Goal: Task Accomplishment & Management: Manage account settings

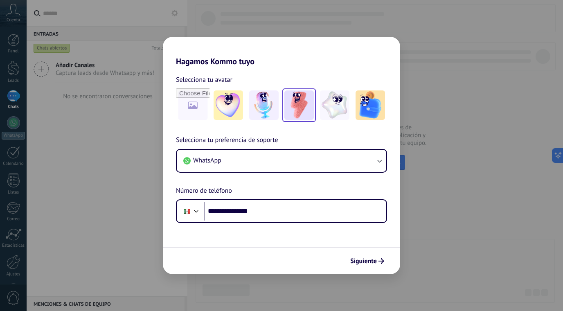
type input "**********"
click at [294, 99] on img at bounding box center [298, 104] width 29 height 29
click at [368, 261] on span "Siguiente" at bounding box center [363, 261] width 27 height 6
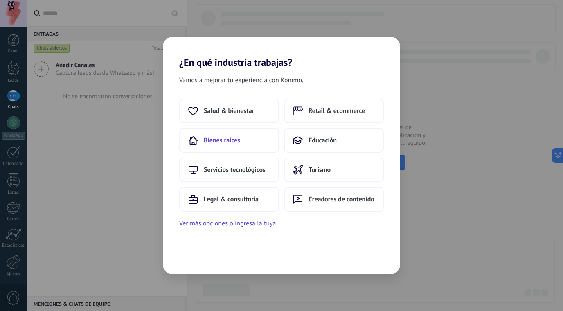
click at [228, 139] on span "Bienes raíces" at bounding box center [222, 140] width 36 height 8
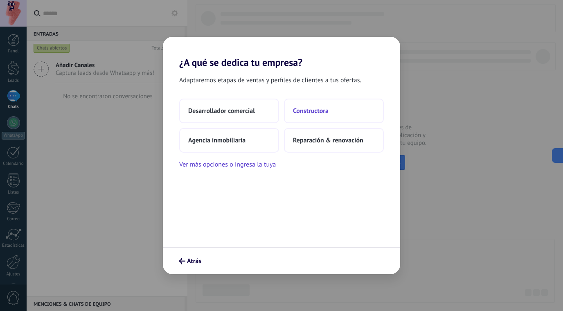
click at [311, 115] on span "Constructora" at bounding box center [311, 111] width 36 height 8
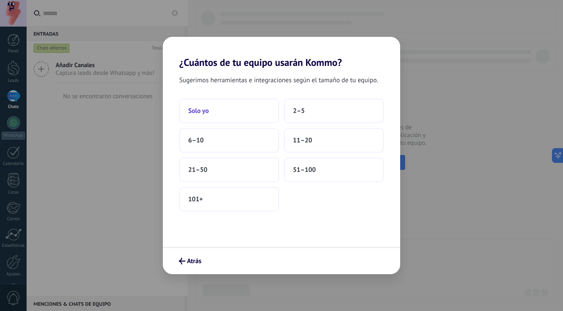
click at [216, 110] on button "Solo yo" at bounding box center [229, 111] width 100 height 25
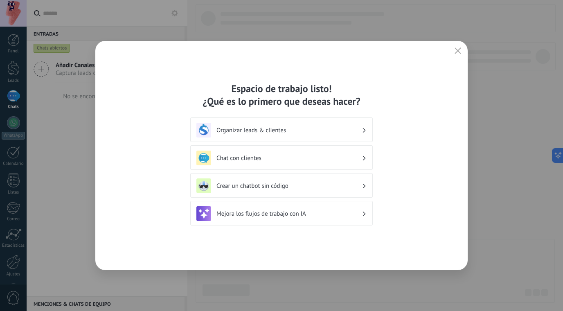
click at [281, 131] on h3 "Organizar leads & clientes" at bounding box center [288, 130] width 145 height 8
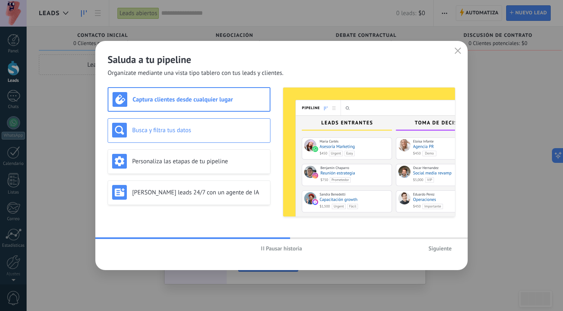
click at [204, 127] on h3 "Busca y filtra tus datos" at bounding box center [199, 130] width 134 height 8
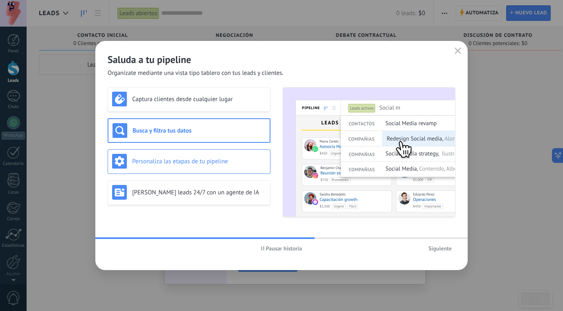
click at [198, 154] on div "Personaliza las etapas de tu pipeline" at bounding box center [189, 161] width 154 height 15
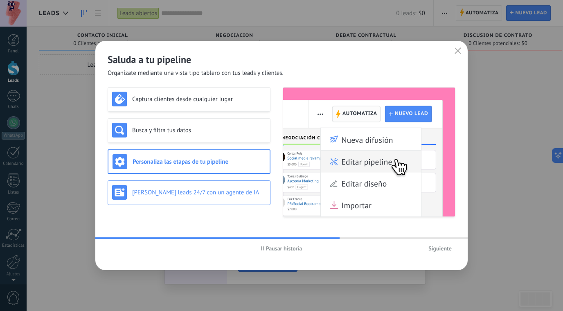
click at [192, 190] on h3 "[PERSON_NAME] leads 24/7 con un agente de IA" at bounding box center [199, 193] width 134 height 8
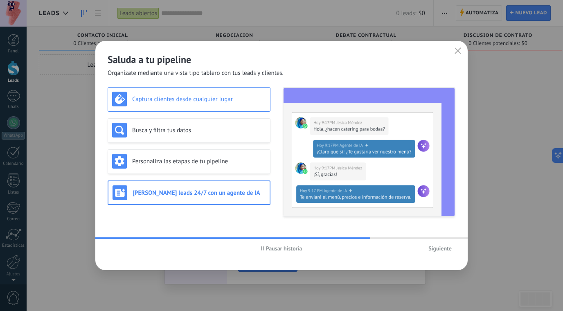
click at [187, 101] on h3 "Captura clientes desde cualquier lugar" at bounding box center [199, 99] width 134 height 8
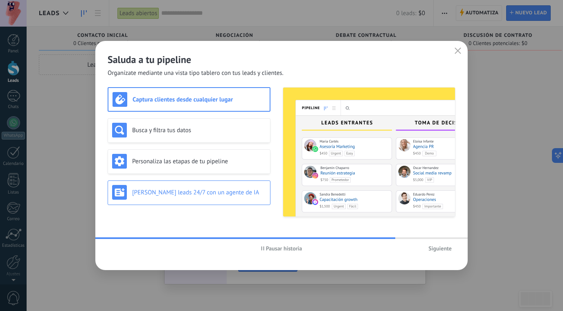
click at [191, 189] on h3 "[PERSON_NAME] leads 24/7 con un agente de IA" at bounding box center [199, 193] width 134 height 8
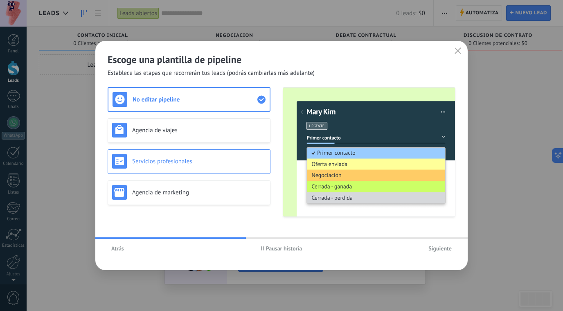
click at [204, 162] on h3 "Servicios profesionales" at bounding box center [199, 162] width 134 height 8
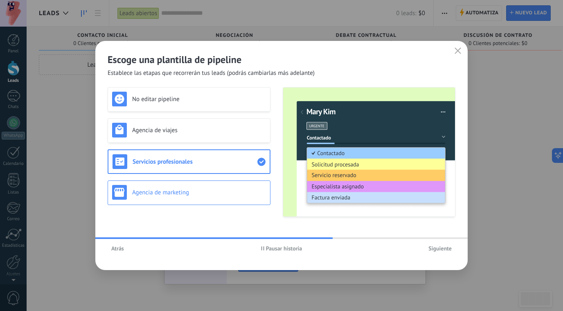
click at [199, 185] on div "Agencia de marketing" at bounding box center [189, 192] width 154 height 15
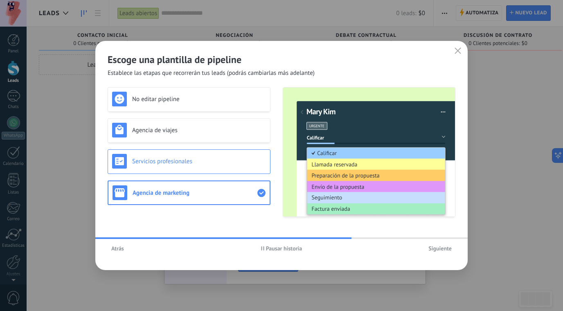
click at [194, 164] on h3 "Servicios profesionales" at bounding box center [199, 162] width 134 height 8
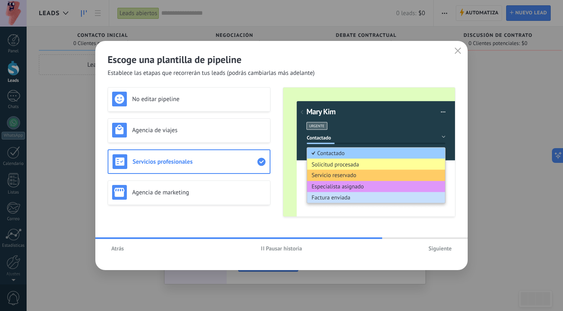
click at [439, 247] on span "Siguiente" at bounding box center [439, 248] width 23 height 6
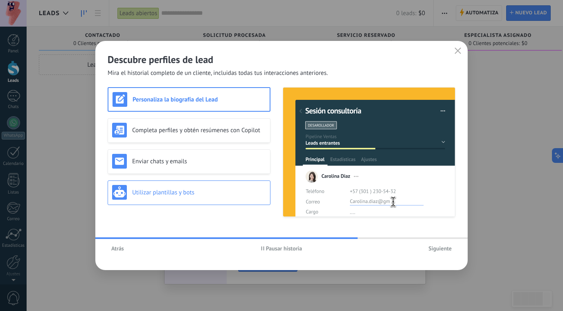
click at [199, 191] on h3 "Utilizar plantillas y bots" at bounding box center [199, 193] width 134 height 8
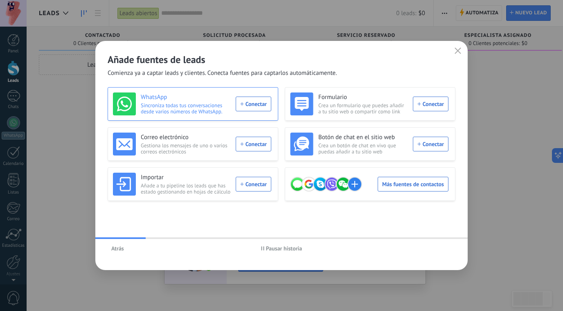
click at [252, 109] on div "WhatsApp Sincroniza todas tus conversaciones desde varios números de WhatsApp. …" at bounding box center [192, 103] width 158 height 23
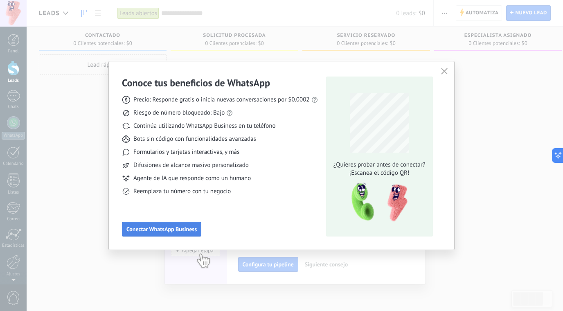
click at [167, 230] on span "Conectar WhatsApp Business" at bounding box center [161, 229] width 70 height 6
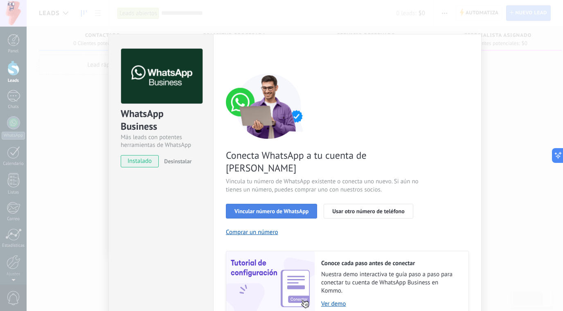
click at [280, 208] on span "Vincular número de WhatsApp" at bounding box center [271, 211] width 74 height 6
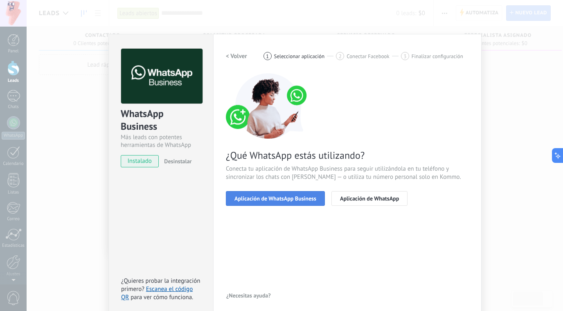
click at [292, 197] on span "Aplicación de WhatsApp Business" at bounding box center [275, 199] width 82 height 6
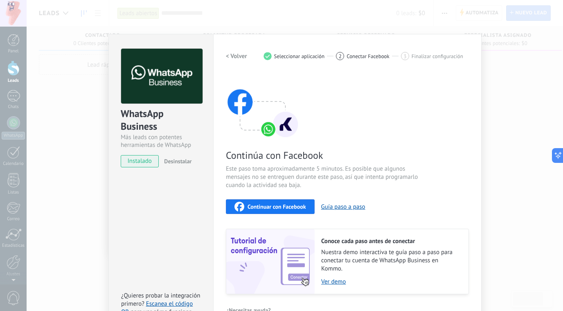
click at [281, 207] on span "Continuar con Facebook" at bounding box center [277, 207] width 59 height 6
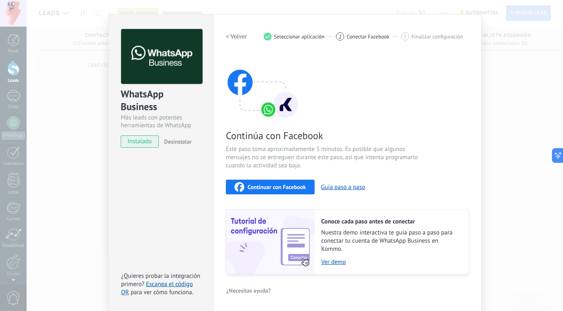
click at [509, 86] on div "WhatsApp Business Más leads con potentes herramientas de WhatsApp instalado Des…" at bounding box center [295, 155] width 536 height 311
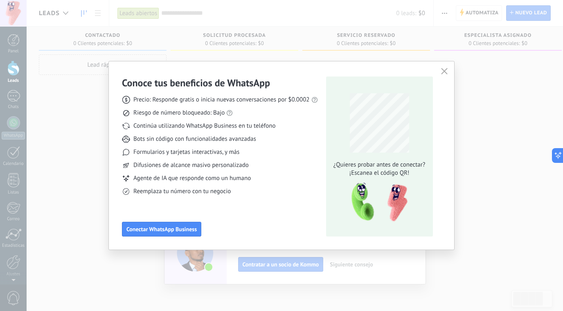
scroll to position [0, 0]
click at [58, 109] on div "Conoce tus beneficios de WhatsApp Precio: Responde gratis o inicia nuevas conve…" at bounding box center [281, 155] width 563 height 311
click at [443, 70] on use "button" at bounding box center [444, 71] width 6 height 6
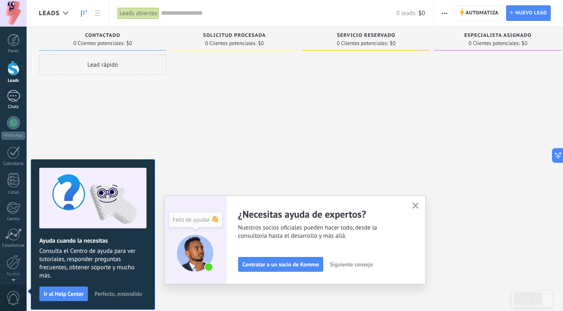
click at [12, 97] on div at bounding box center [13, 96] width 13 height 12
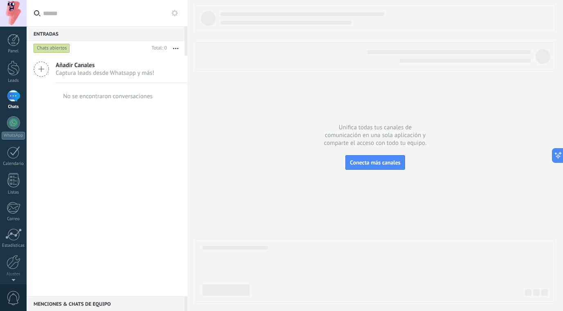
click at [86, 70] on span "Captura leads desde Whatsapp y más!" at bounding box center [105, 73] width 99 height 8
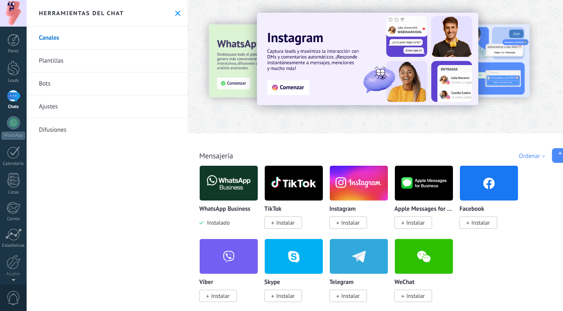
click at [479, 223] on span "Instalar" at bounding box center [480, 222] width 18 height 7
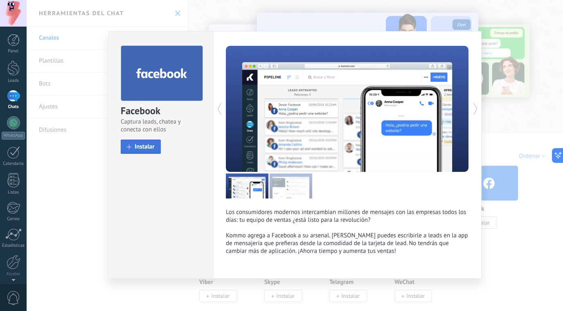
click at [148, 150] on span "Instalar" at bounding box center [145, 147] width 20 height 6
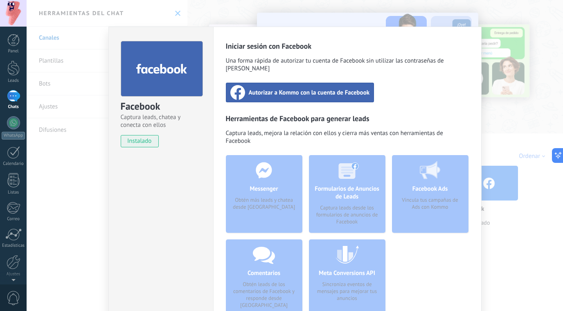
click at [300, 90] on div "Autorizar a Kommo con la cuenta de Facebook" at bounding box center [300, 93] width 149 height 20
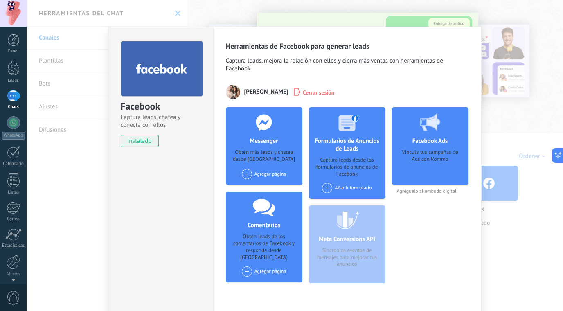
click at [244, 175] on span at bounding box center [247, 174] width 10 height 10
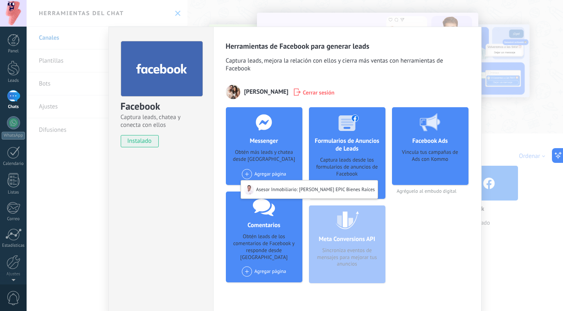
click at [237, 147] on div "Messenger Obtén más leads y chatea desde Kommo Agregar página Asesor Inmobiliar…" at bounding box center [264, 146] width 77 height 78
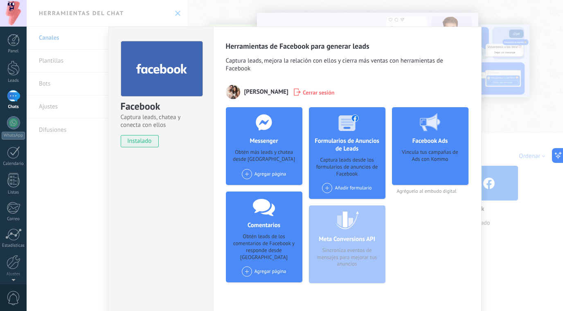
click at [272, 178] on div "Agregar página Asesor Inmobiliario: [PERSON_NAME] EPIC Bienes Raíces" at bounding box center [264, 174] width 45 height 10
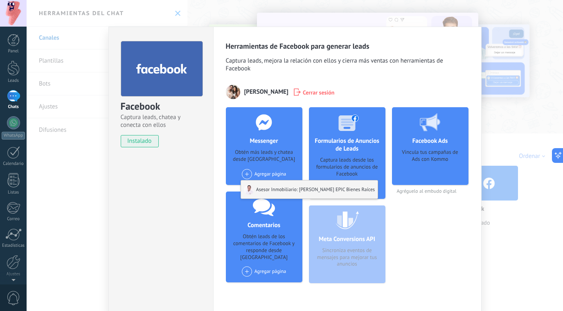
scroll to position [34, 0]
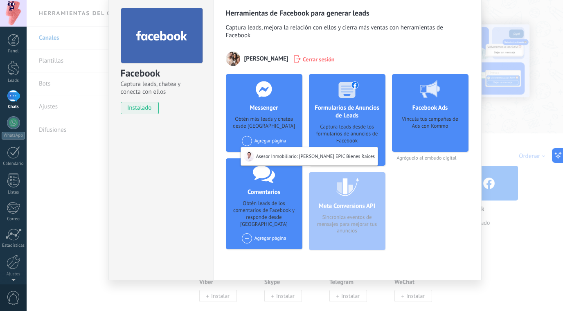
click at [245, 111] on div "Messenger Obtén más leads y chatea desde Kommo Agregar página Asesor Inmobiliar…" at bounding box center [264, 113] width 77 height 78
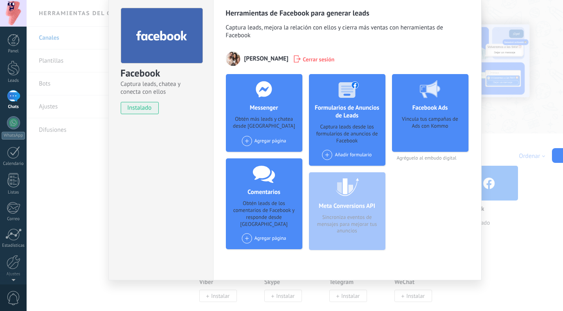
click at [266, 211] on div "Obtén leads de los comentarios de Facebook y responde desde [GEOGRAPHIC_DATA]" at bounding box center [263, 214] width 63 height 28
click at [245, 233] on span at bounding box center [247, 238] width 10 height 10
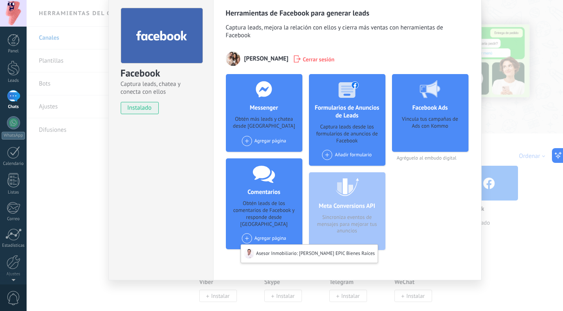
click at [185, 163] on div "Facebook Captura leads, chatea y conecta con ellos instalado Desinstalar" at bounding box center [160, 136] width 105 height 287
click at [510, 245] on div "Facebook Captura leads, chatea y conecta con ellos instalado Desinstalar Herram…" at bounding box center [295, 155] width 536 height 311
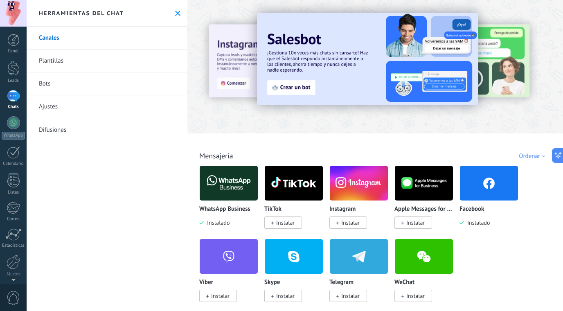
scroll to position [0, 0]
click at [53, 107] on link "Ajustes" at bounding box center [107, 106] width 161 height 23
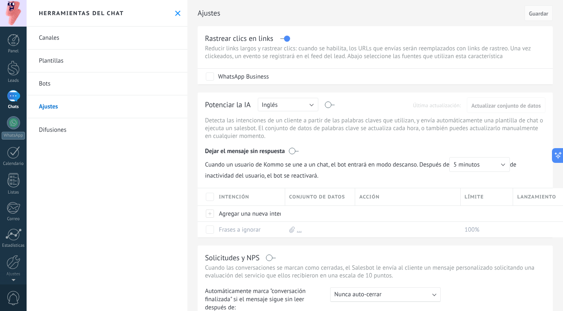
click at [63, 61] on link "Plantillas" at bounding box center [107, 61] width 161 height 23
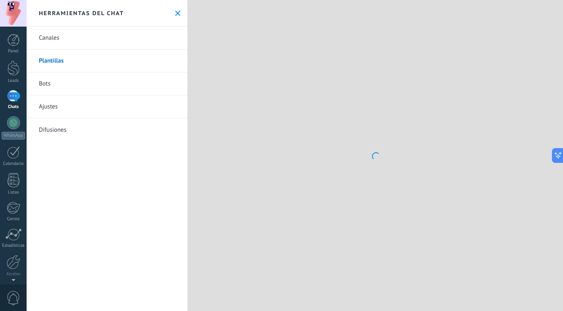
click at [46, 84] on link "Bots" at bounding box center [107, 83] width 161 height 23
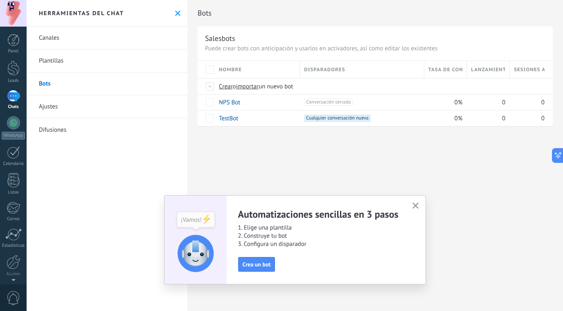
click at [58, 106] on link "Ajustes" at bounding box center [107, 106] width 161 height 23
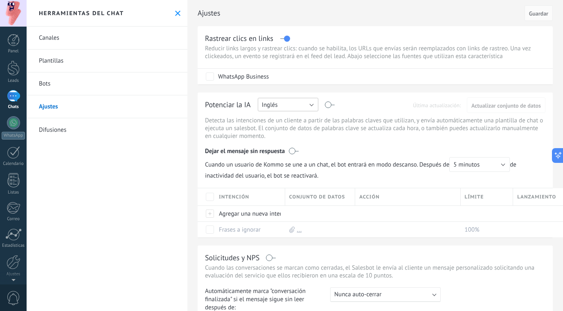
click at [311, 106] on button "Inglés" at bounding box center [288, 105] width 61 height 14
click at [294, 132] on span "Español" at bounding box center [284, 133] width 63 height 8
